Goal: Register for event/course

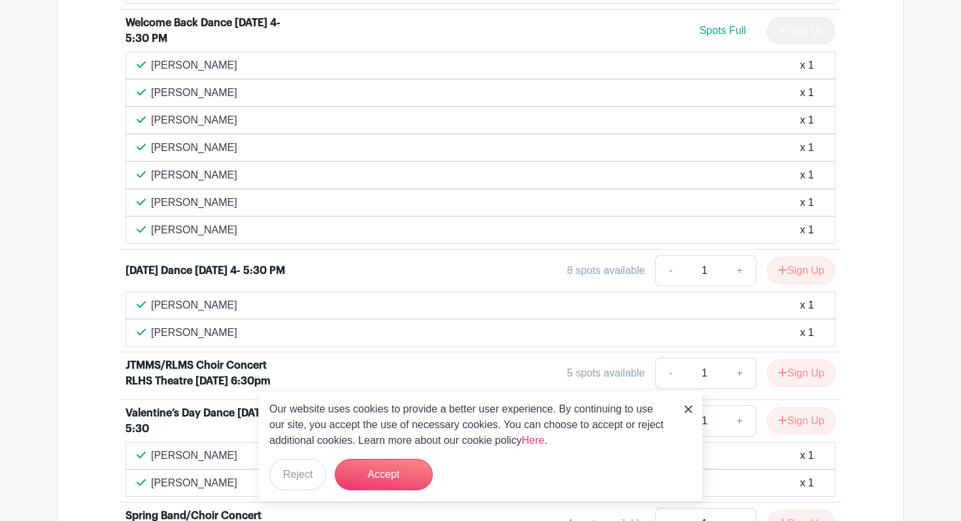
scroll to position [744, 0]
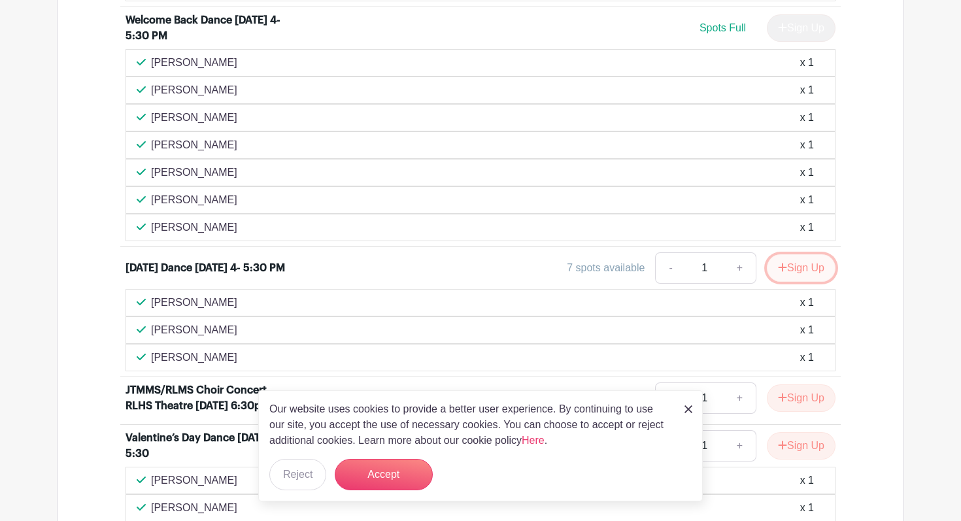
click at [779, 265] on icon "submit" at bounding box center [782, 267] width 8 height 8
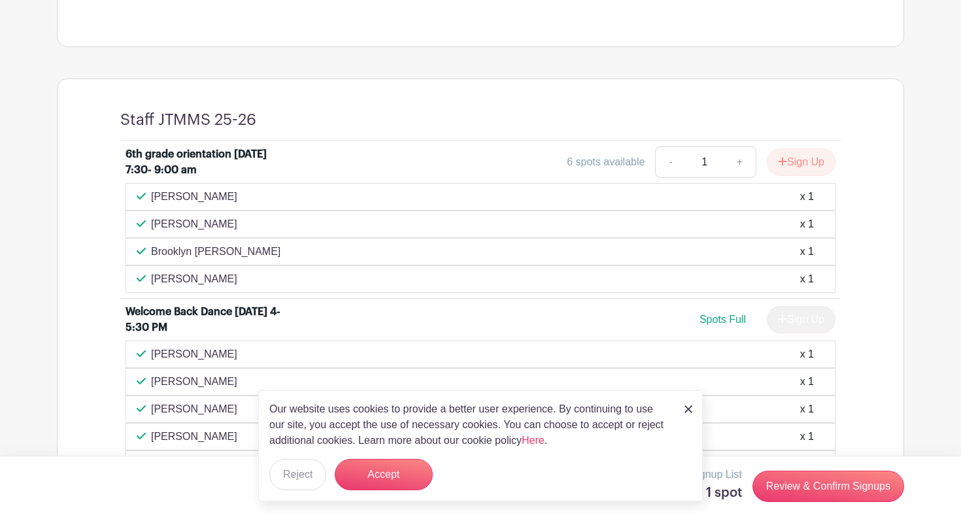
scroll to position [448, 0]
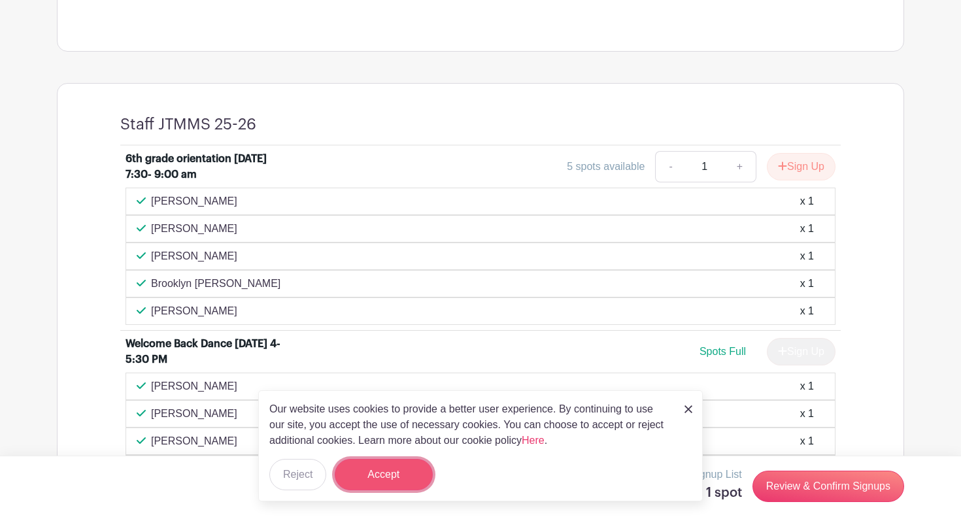
click at [413, 472] on button "Accept" at bounding box center [384, 474] width 98 height 31
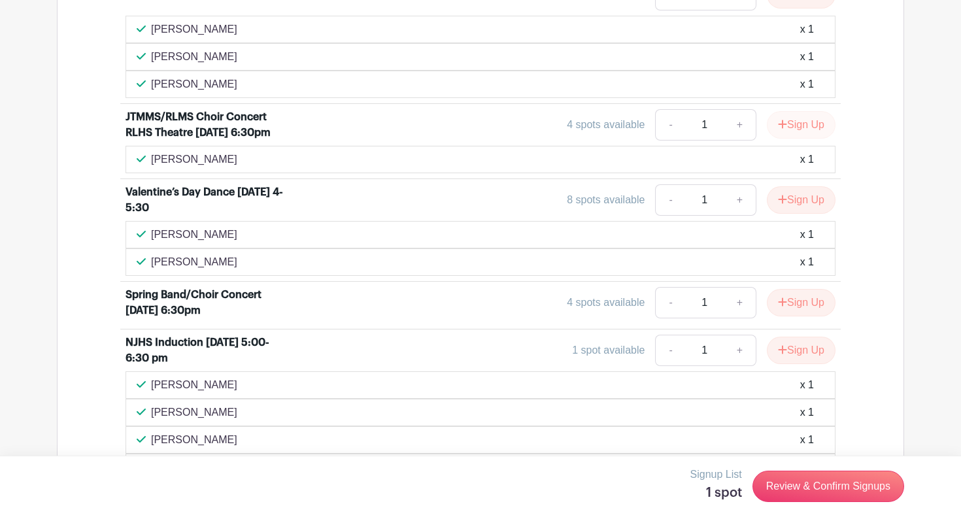
scroll to position [1044, 0]
click at [778, 197] on icon "submit" at bounding box center [782, 199] width 8 height 8
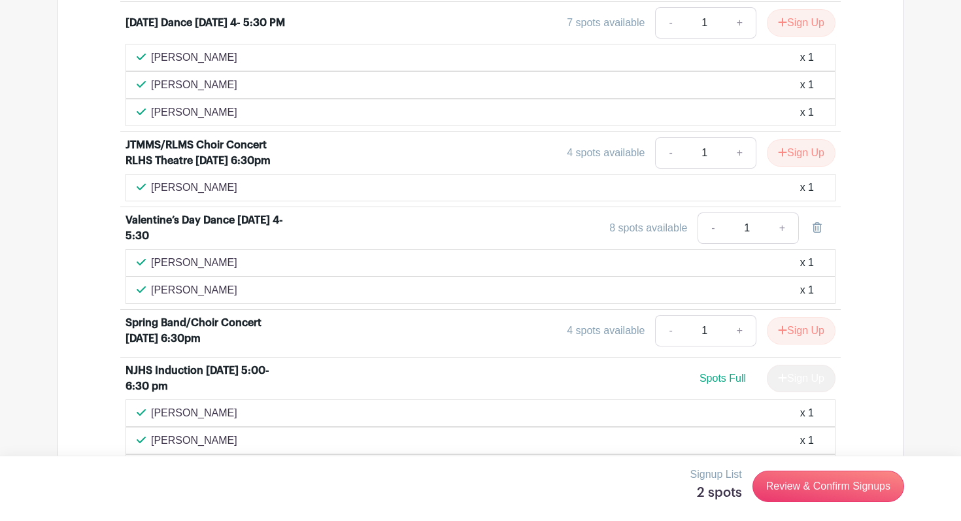
scroll to position [1072, 0]
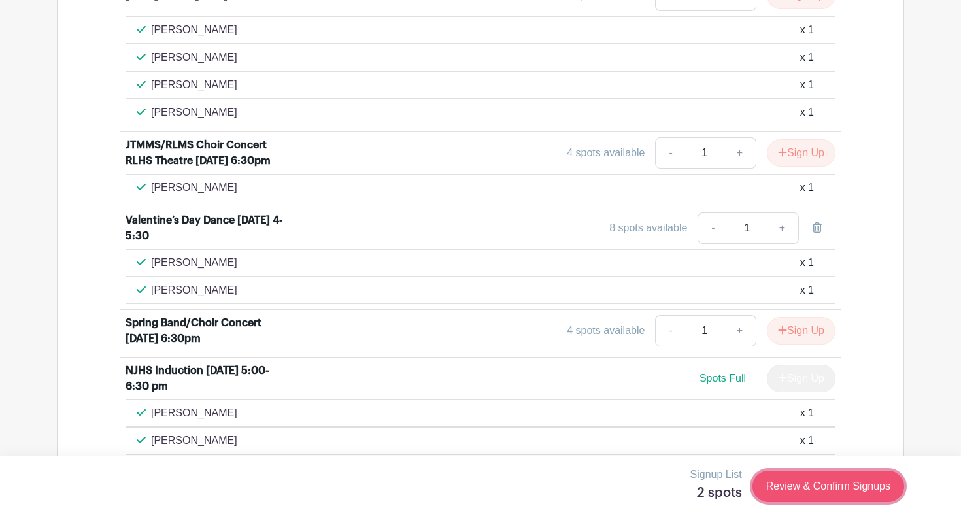
click at [857, 487] on link "Review & Confirm Signups" at bounding box center [828, 485] width 152 height 31
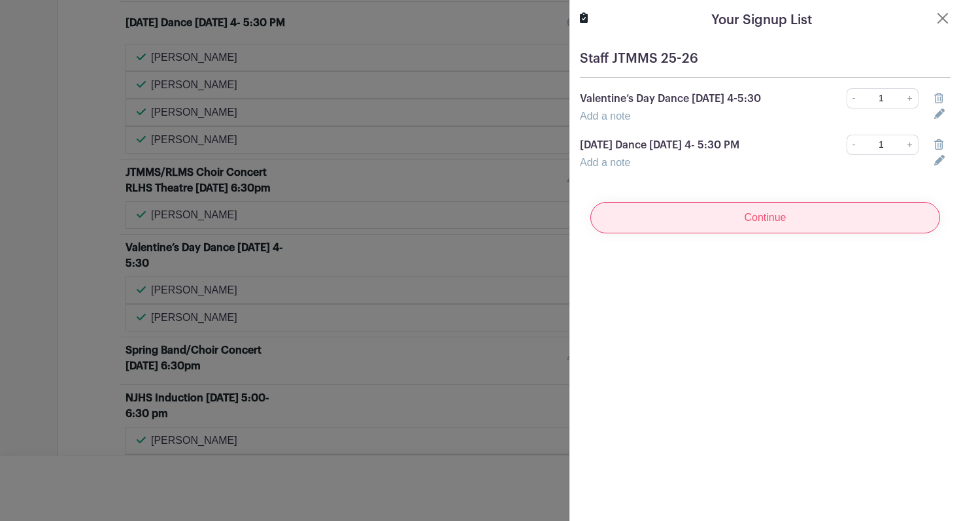
scroll to position [1099, 0]
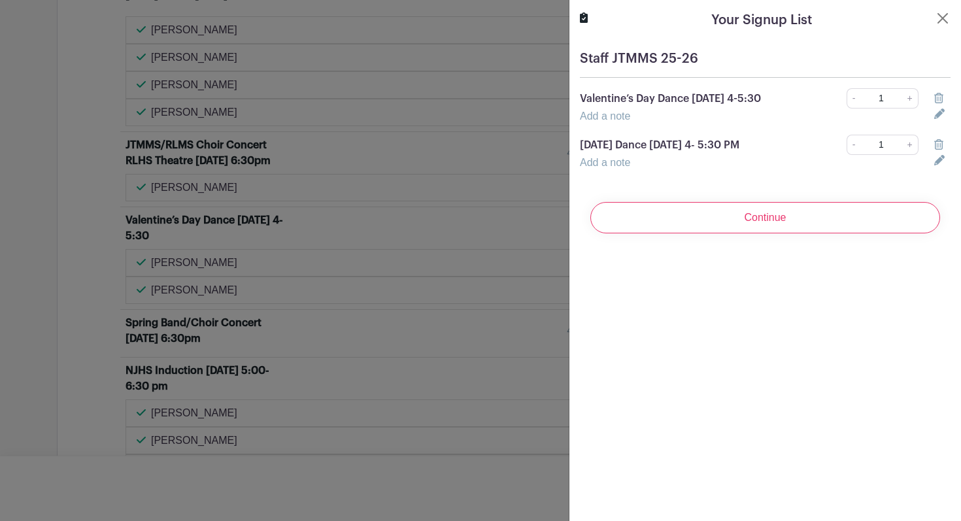
click at [937, 150] on icon at bounding box center [938, 144] width 9 height 10
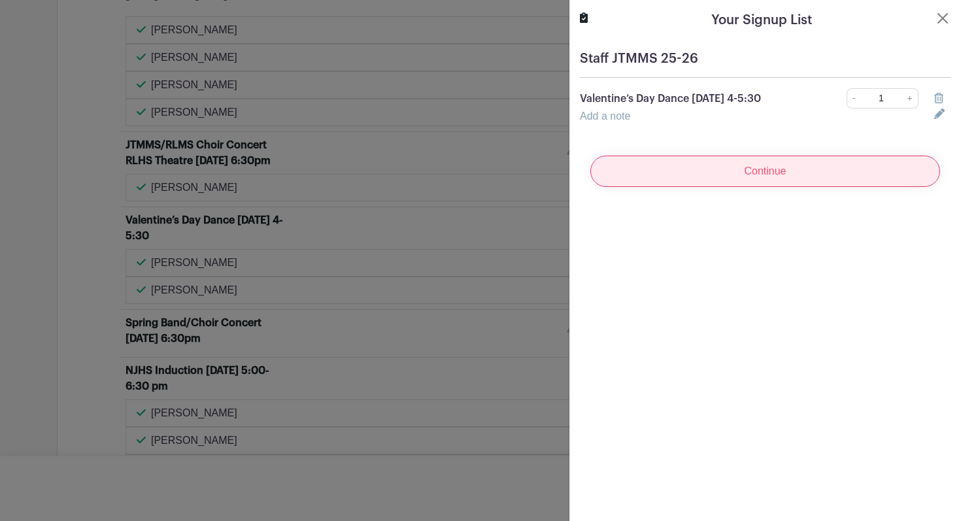
click at [829, 176] on input "Continue" at bounding box center [765, 171] width 350 height 31
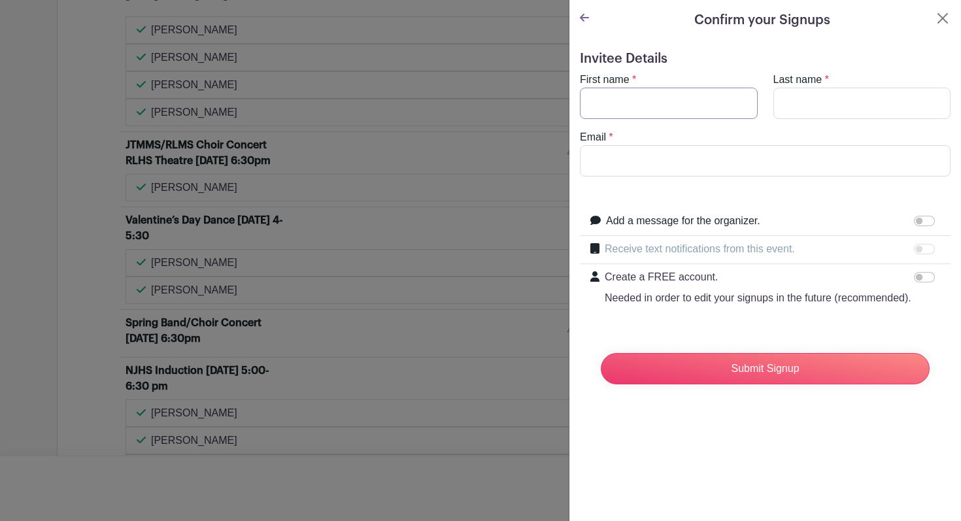
click at [649, 101] on input "First name" at bounding box center [669, 103] width 178 height 31
type input "[PERSON_NAME]"
click at [667, 165] on input "[EMAIL_ADDRESS][DOMAIN_NAME]" at bounding box center [765, 160] width 370 height 31
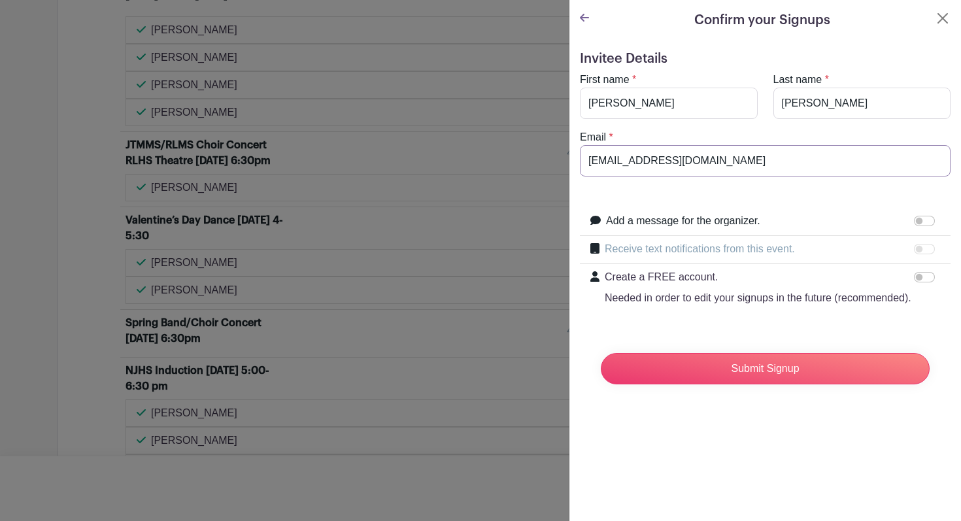
click at [667, 165] on input "[EMAIL_ADDRESS][DOMAIN_NAME]" at bounding box center [765, 160] width 370 height 31
type input "[EMAIL_ADDRESS][DOMAIN_NAME]"
click at [726, 370] on input "Submit Signup" at bounding box center [764, 368] width 329 height 31
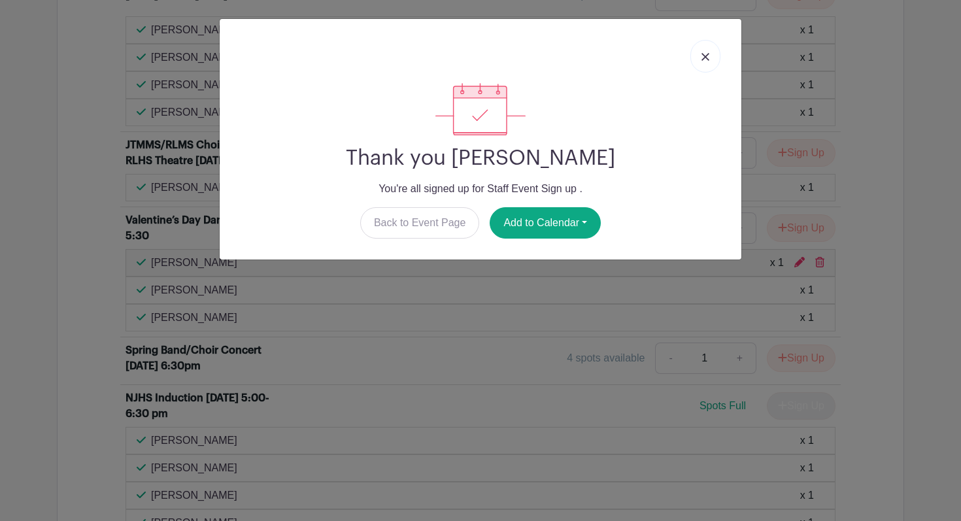
click at [706, 56] on img at bounding box center [705, 57] width 8 height 8
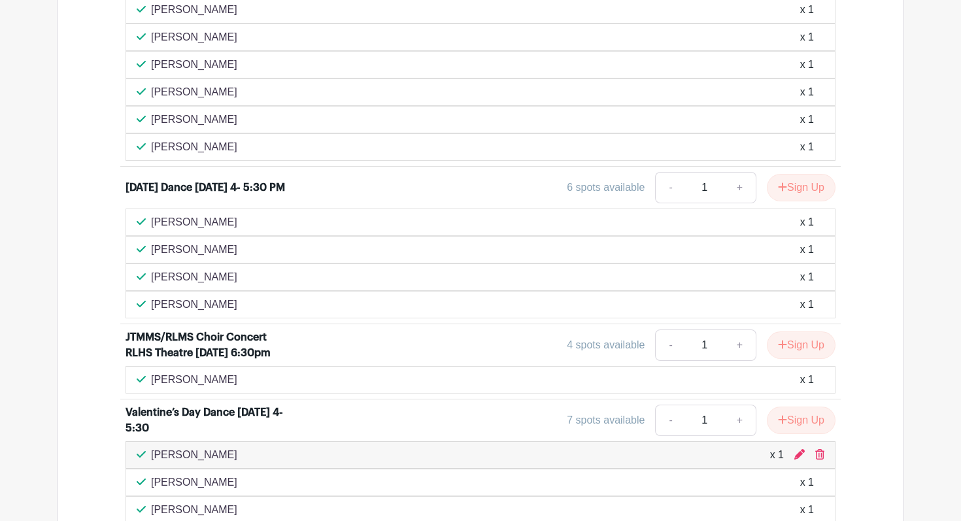
scroll to position [913, 0]
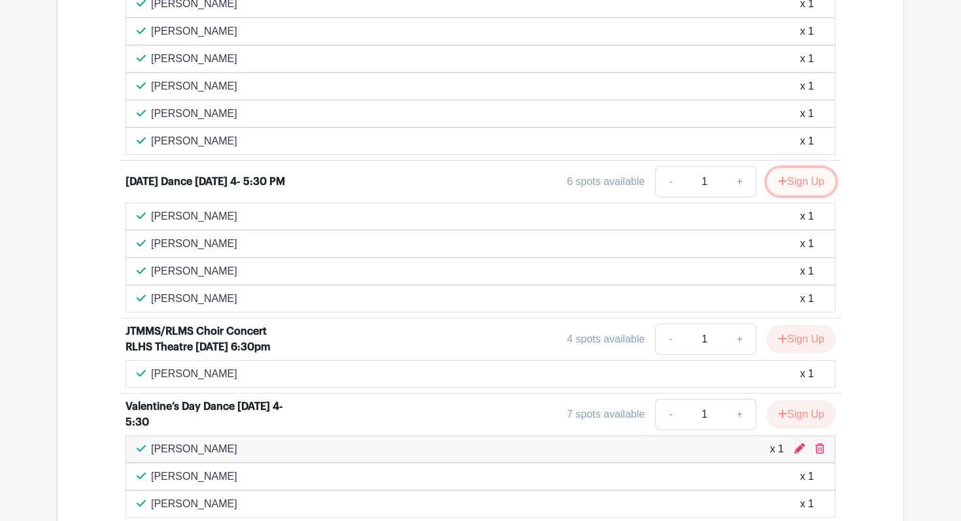
click at [797, 183] on button "Sign Up" at bounding box center [800, 181] width 69 height 27
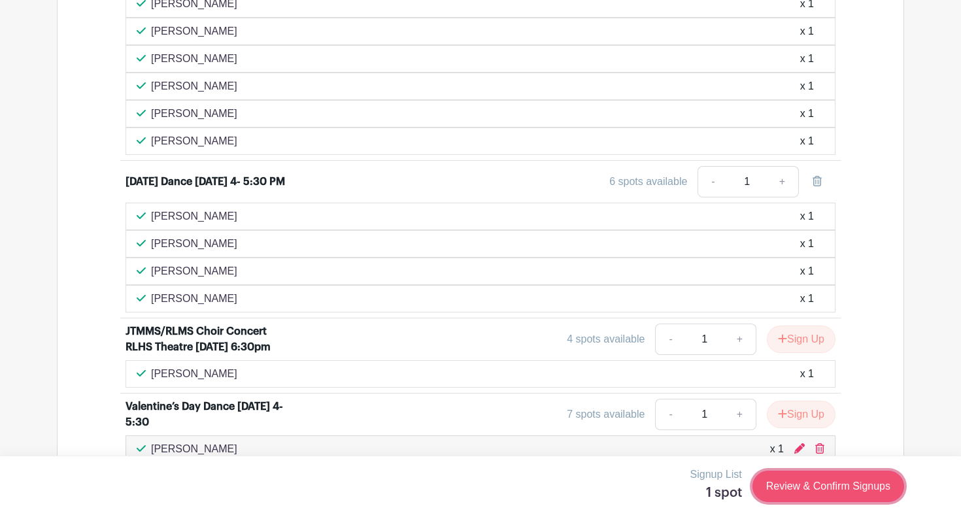
click at [802, 489] on link "Review & Confirm Signups" at bounding box center [828, 485] width 152 height 31
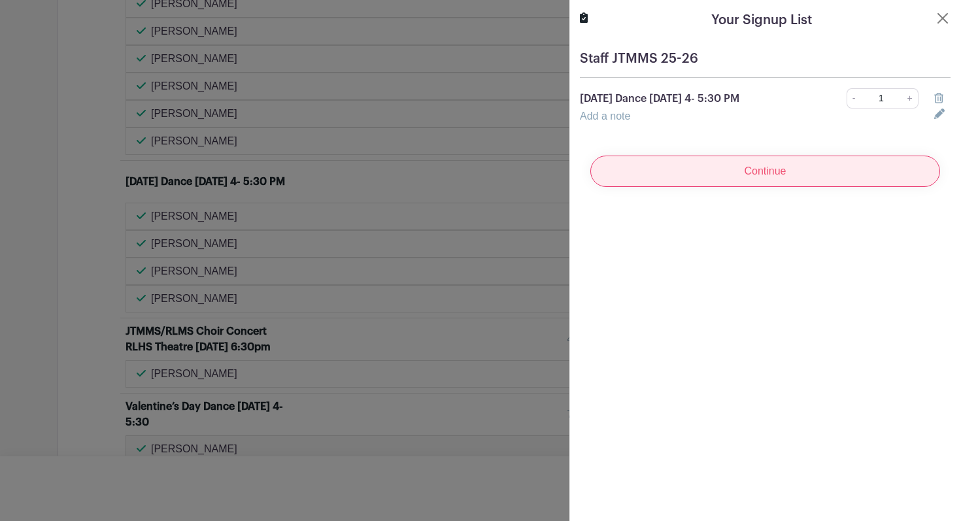
click at [749, 175] on input "Continue" at bounding box center [765, 171] width 350 height 31
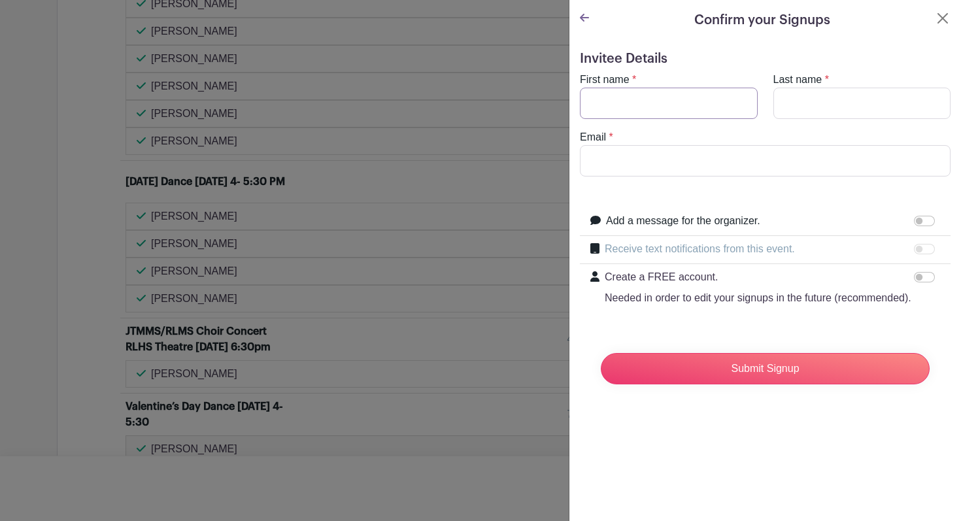
click at [697, 103] on input "First name" at bounding box center [669, 103] width 178 height 31
type input "[PERSON_NAME]"
click at [687, 163] on input "[EMAIL_ADDRESS][DOMAIN_NAME]" at bounding box center [765, 160] width 370 height 31
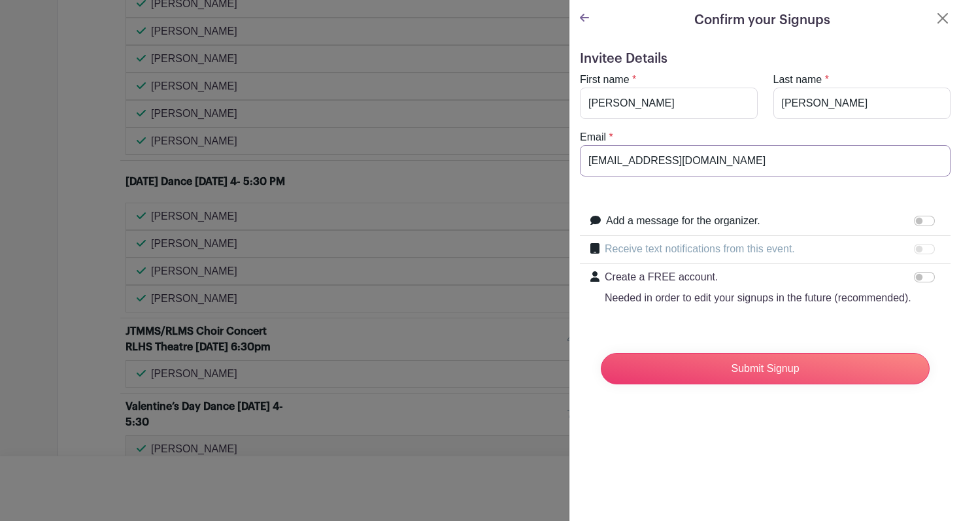
click at [687, 163] on input "[EMAIL_ADDRESS][DOMAIN_NAME]" at bounding box center [765, 160] width 370 height 31
type input "[EMAIL_ADDRESS][DOMAIN_NAME]"
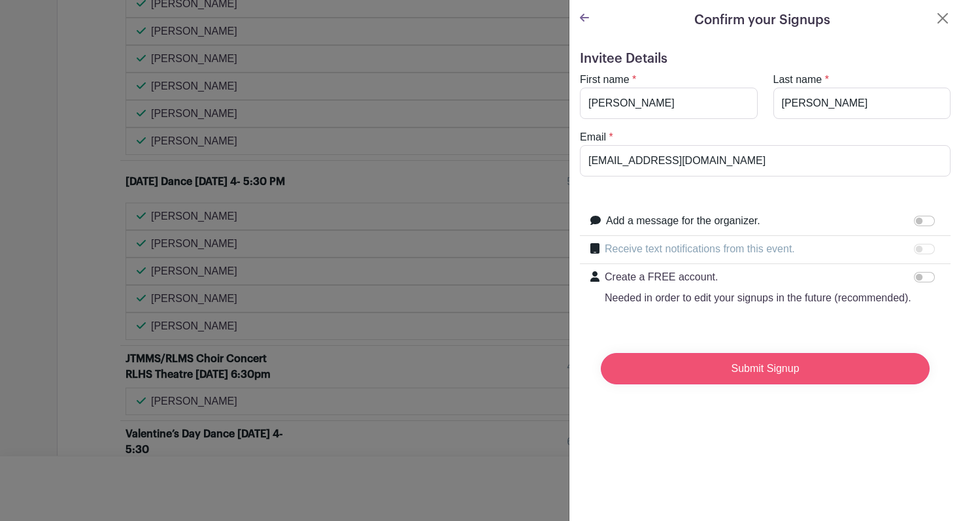
click at [725, 365] on input "Submit Signup" at bounding box center [764, 368] width 329 height 31
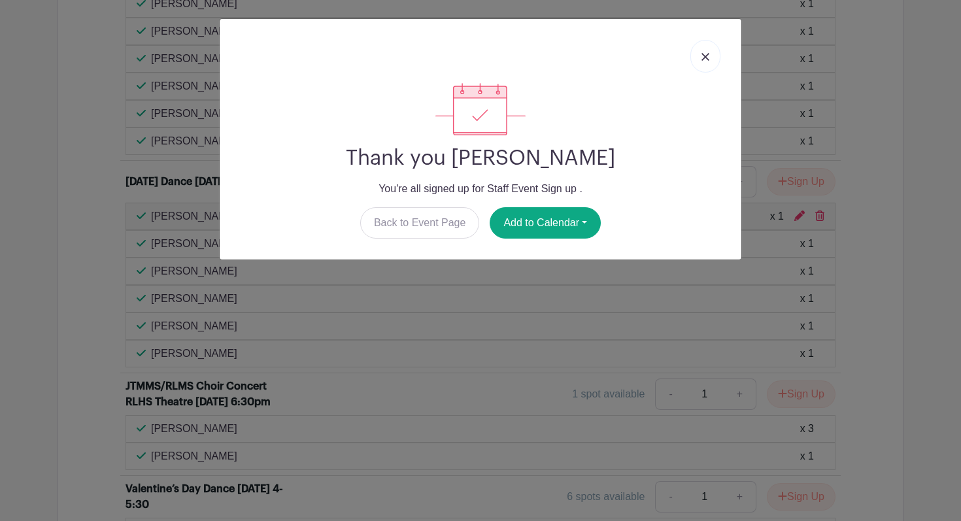
click at [708, 57] on img at bounding box center [705, 57] width 8 height 8
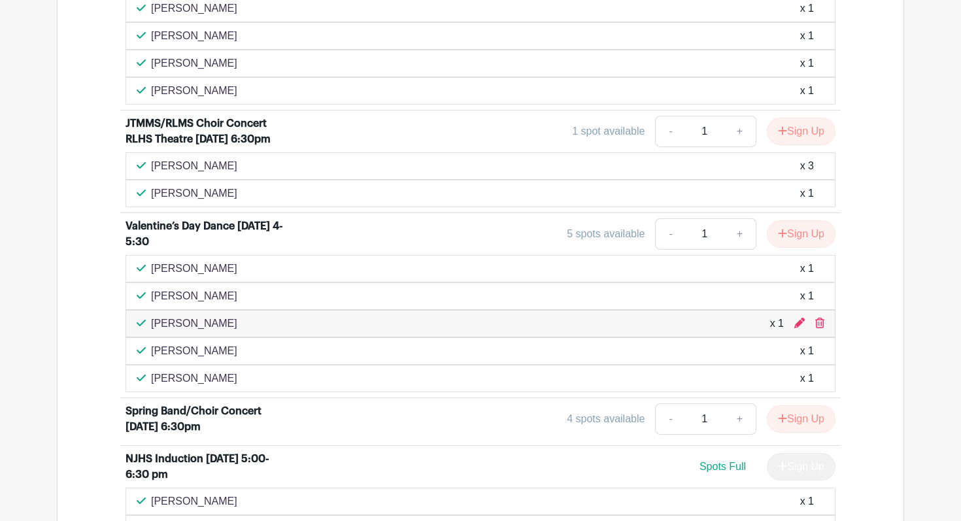
scroll to position [0, 0]
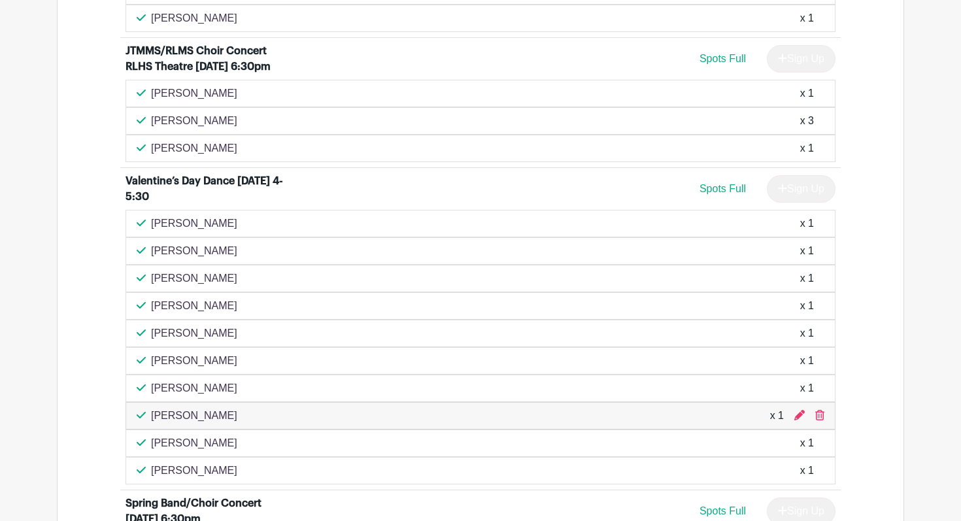
scroll to position [1464, 0]
